Goal: Task Accomplishment & Management: Use online tool/utility

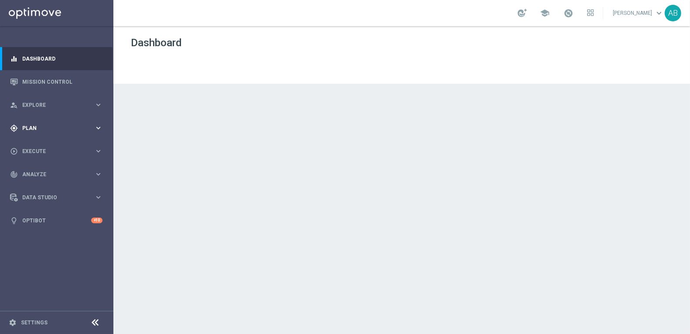
click at [38, 137] on div "gps_fixed Plan keyboard_arrow_right" at bounding box center [56, 127] width 113 height 23
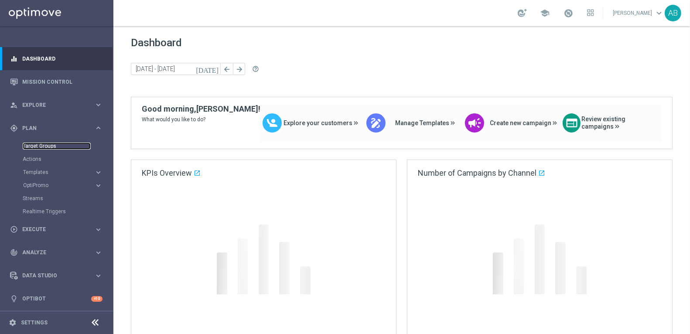
click at [41, 146] on link "Target Groups" at bounding box center [57, 146] width 68 height 7
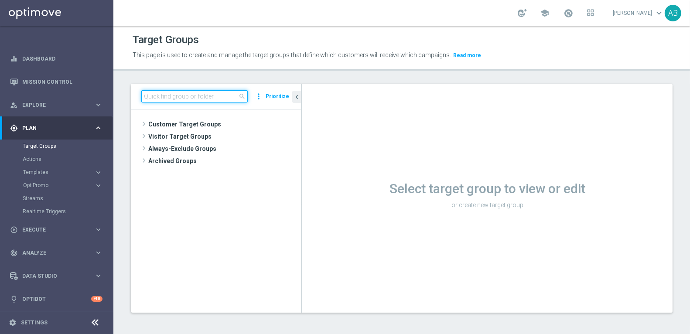
click at [204, 94] on input at bounding box center [194, 96] width 106 height 12
paste input "UK_ALL_VERTICALS_EMAIL | Cashdrop"
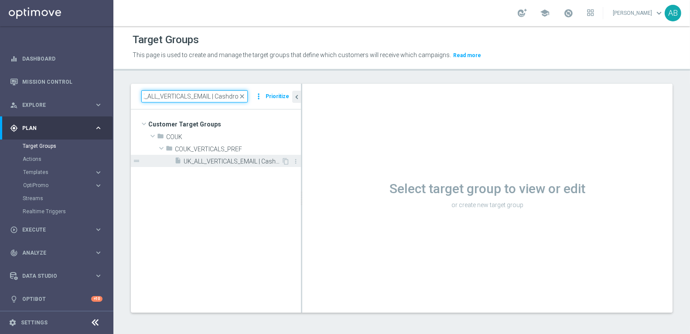
type input "UK_ALL_VERTICALS_EMAIL | Cashdrop"
click at [226, 163] on span "UK_ALL_VERTICALS_EMAIL | Cashdrop" at bounding box center [233, 161] width 98 height 7
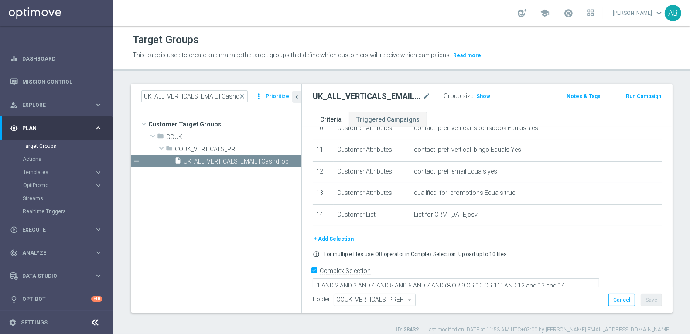
scroll to position [7, 0]
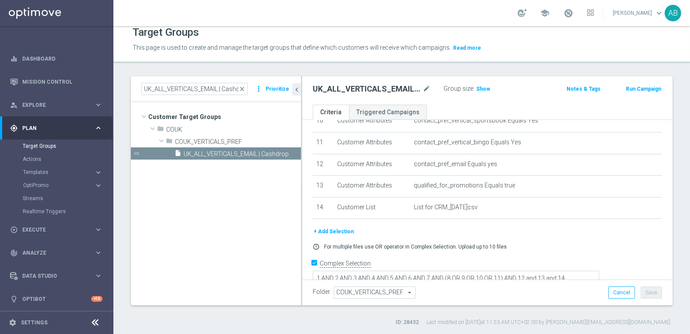
click at [374, 80] on div "UK_ALL_VERTICALS_EMAIL | Cashdrop mode_edit Group size : Show Notes & Tags Run …" at bounding box center [487, 90] width 370 height 28
click at [359, 87] on h2 "UK_ALL_VERTICALS_EMAIL | Cashdrop" at bounding box center [367, 89] width 108 height 10
click at [359, 86] on h2 "UK_ALL_VERTICALS_EMAIL | Cashdrop" at bounding box center [367, 89] width 108 height 10
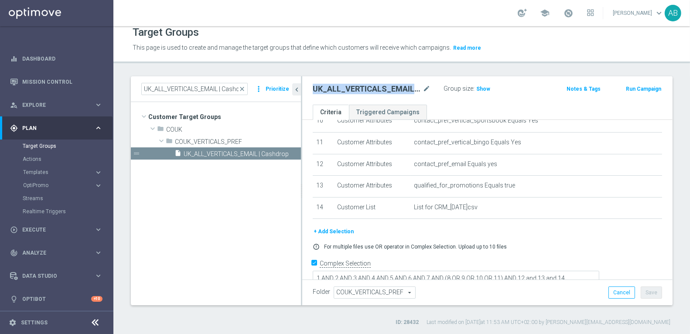
click at [359, 86] on h2 "UK_ALL_VERTICALS_EMAIL | Cashdrop" at bounding box center [367, 89] width 108 height 10
copy div "UK_ALL_VERTICALS_EMAIL | Cashdrop"
click at [46, 83] on link "Mission Control" at bounding box center [62, 81] width 80 height 23
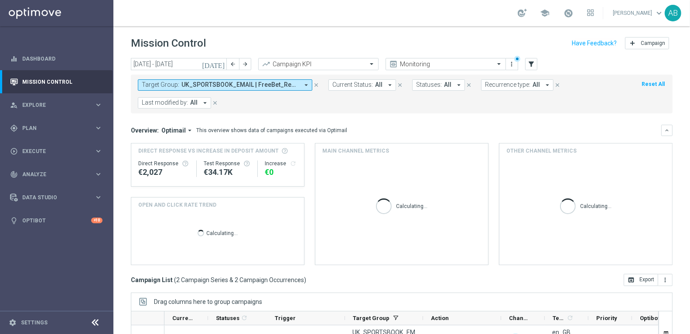
click at [316, 84] on icon "close" at bounding box center [316, 85] width 6 height 6
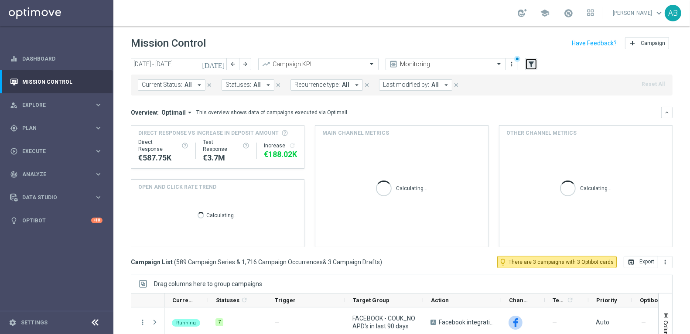
click at [531, 62] on icon "filter_alt" at bounding box center [531, 64] width 8 height 8
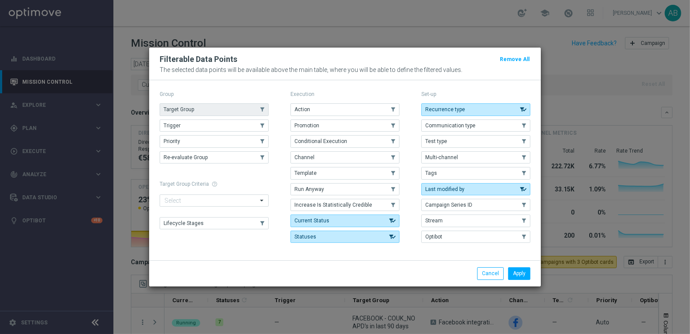
click at [213, 113] on button "Target Group" at bounding box center [214, 109] width 109 height 12
click at [514, 273] on button "Apply" at bounding box center [519, 273] width 22 height 12
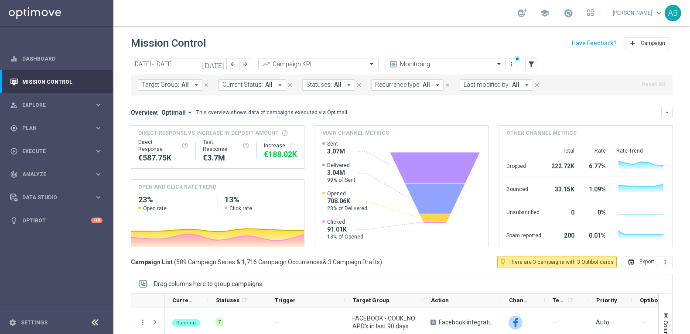
click at [194, 84] on icon "arrow_drop_down" at bounding box center [196, 85] width 8 height 8
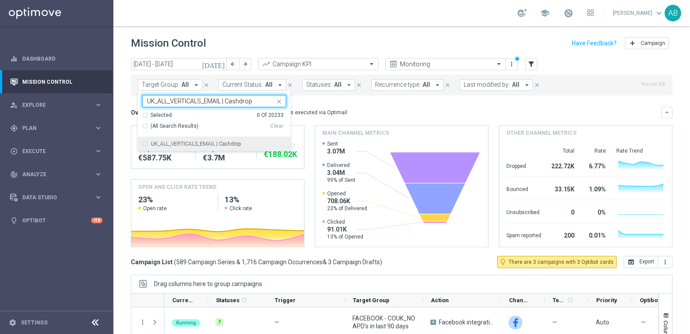
click at [191, 139] on div "UK_ALL_VERTICALS_EMAIL | Cashdrop" at bounding box center [214, 144] width 144 height 14
type input "UK_ALL_VERTICALS_EMAIL | Cashdrop"
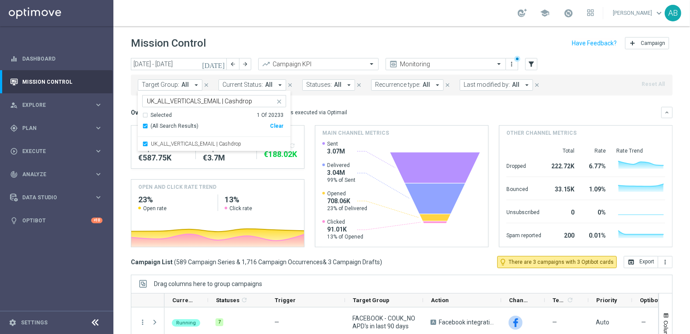
click at [246, 30] on header "Mission Control add Campaign" at bounding box center [401, 42] width 577 height 32
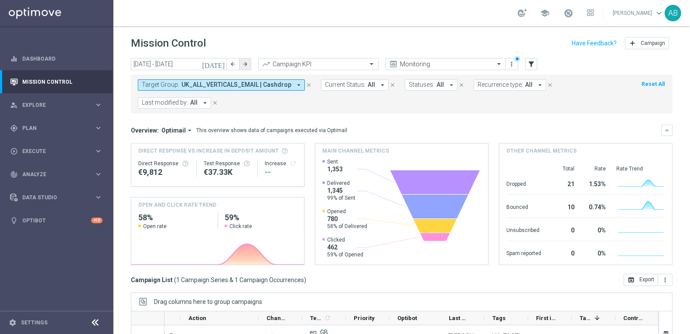
click at [245, 66] on icon "arrow_forward" at bounding box center [245, 64] width 6 height 6
type input "[DATE] - [DATE]"
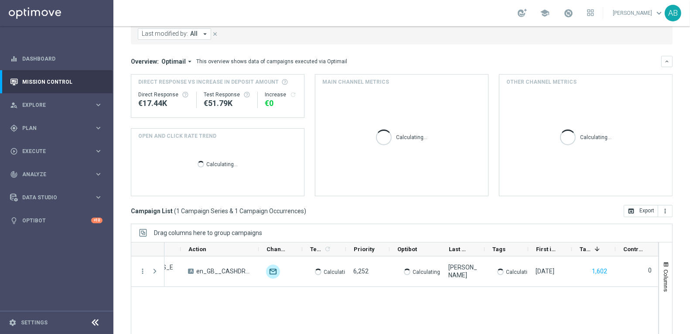
scroll to position [118, 0]
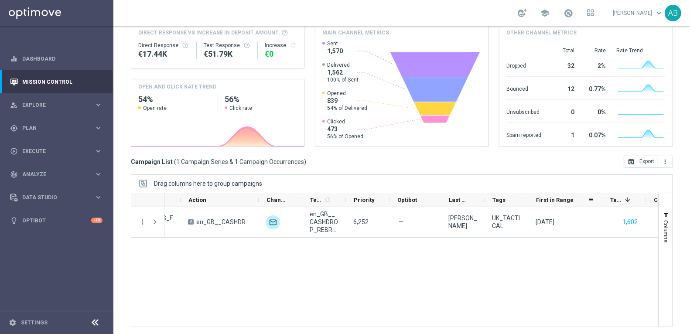
drag, startPoint x: 571, startPoint y: 196, endPoint x: 601, endPoint y: 195, distance: 30.1
click at [601, 195] on div at bounding box center [602, 200] width 3 height 14
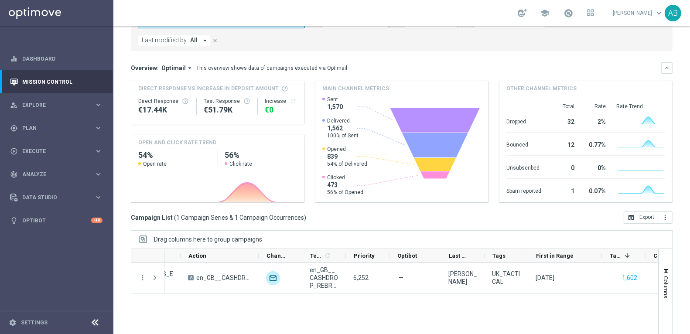
scroll to position [66, 0]
